Goal: Communication & Community: Ask a question

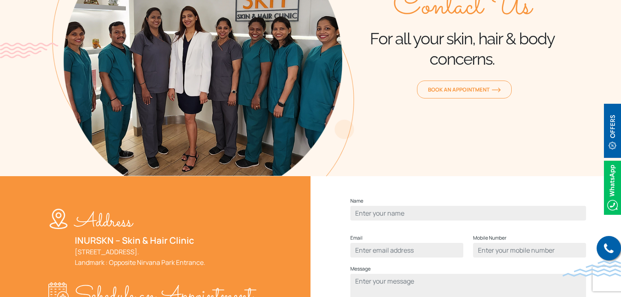
scroll to position [244, 0]
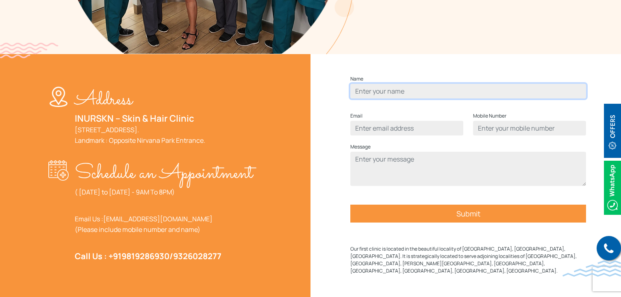
click at [373, 98] on input "Contact form" at bounding box center [469, 91] width 236 height 15
type input "[PERSON_NAME]"
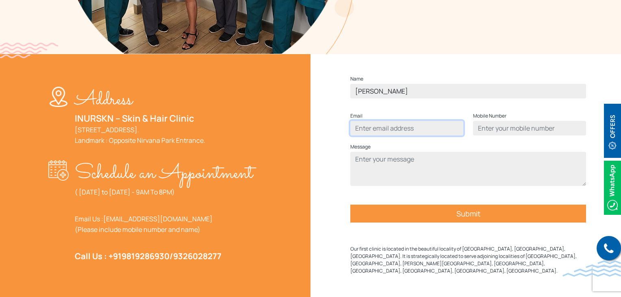
type input "[PERSON_NAME][EMAIL_ADDRESS][PERSON_NAME][DOMAIN_NAME]"
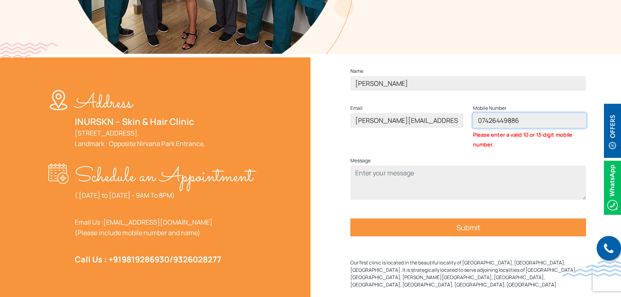
click at [483, 128] on input "07426449886" at bounding box center [529, 120] width 113 height 15
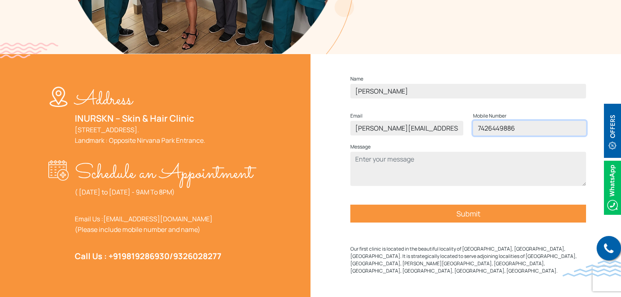
type input "7426449886"
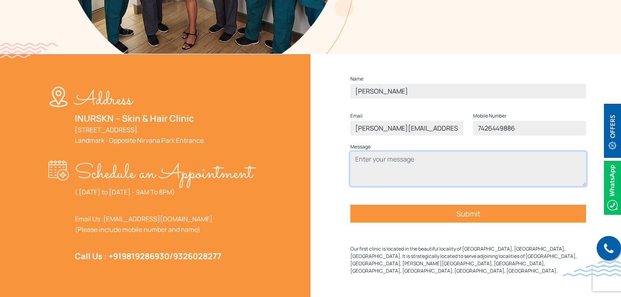
click at [412, 186] on textarea "Contact form" at bounding box center [469, 169] width 236 height 34
paste textarea "Hello, I found this post and it looks great: Would you be interested in more gu…"
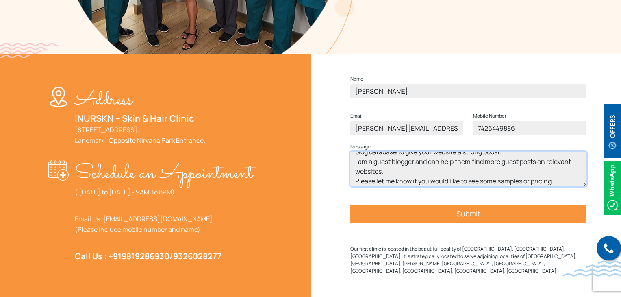
scroll to position [0, 0]
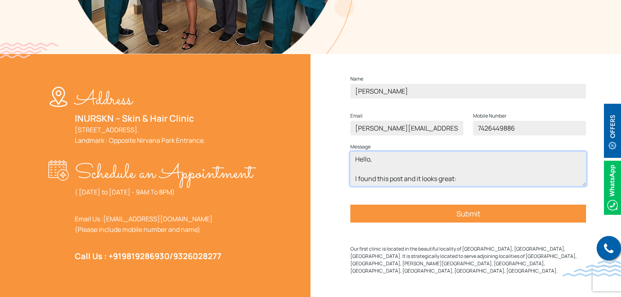
click at [494, 186] on textarea "Hello, I found this post and it looks great: Would you be interested in more gu…" at bounding box center [469, 169] width 236 height 34
paste textarea "[URL][DOMAIN_NAME]"
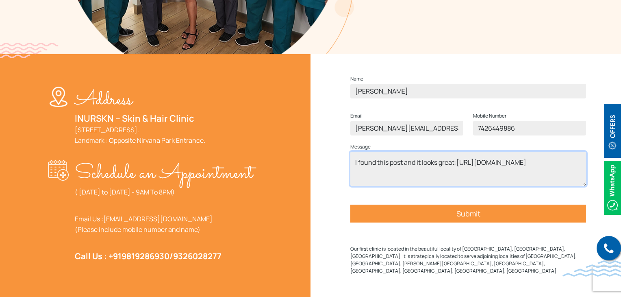
type textarea "Hello, I found this post and it looks great:[URL][DOMAIN_NAME] Would you be int…"
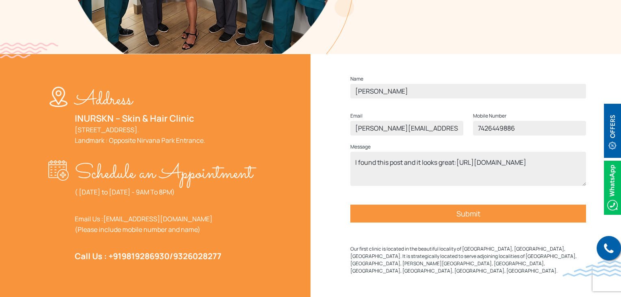
click at [476, 222] on input "Submit" at bounding box center [469, 214] width 236 height 18
